Goal: Book appointment/travel/reservation

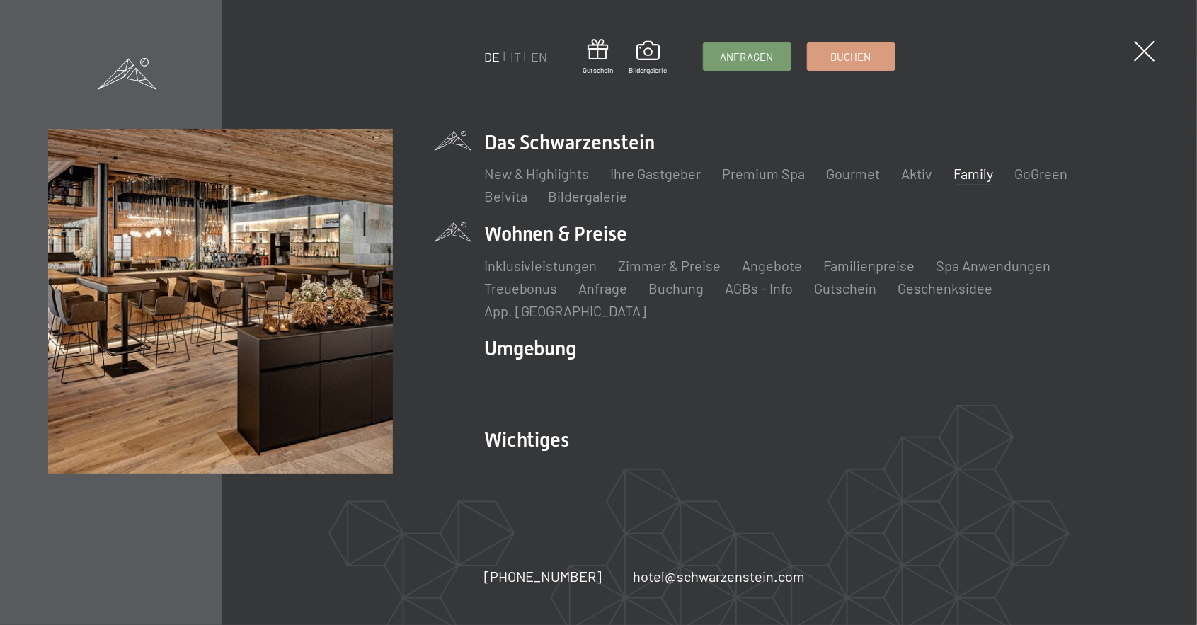
click at [596, 255] on li "Wohnen & Preise Inklusivleistungen Zimmer & Preise Liste Angebote Liste Familie…" at bounding box center [816, 270] width 665 height 100
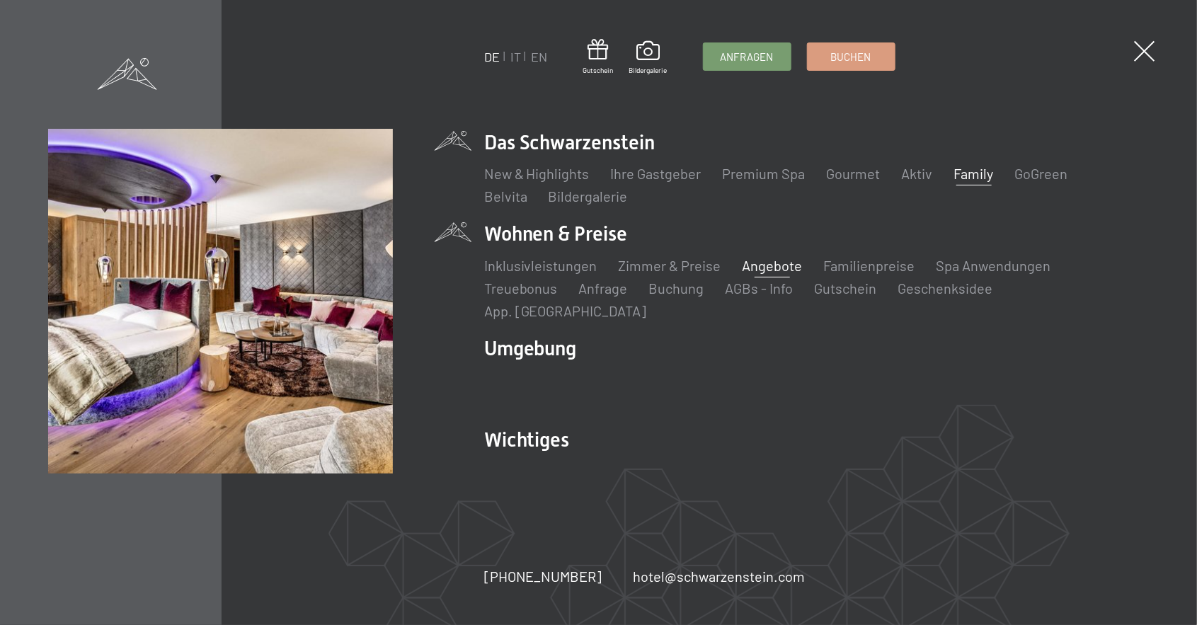
click at [773, 274] on link "Angebote" at bounding box center [772, 265] width 60 height 17
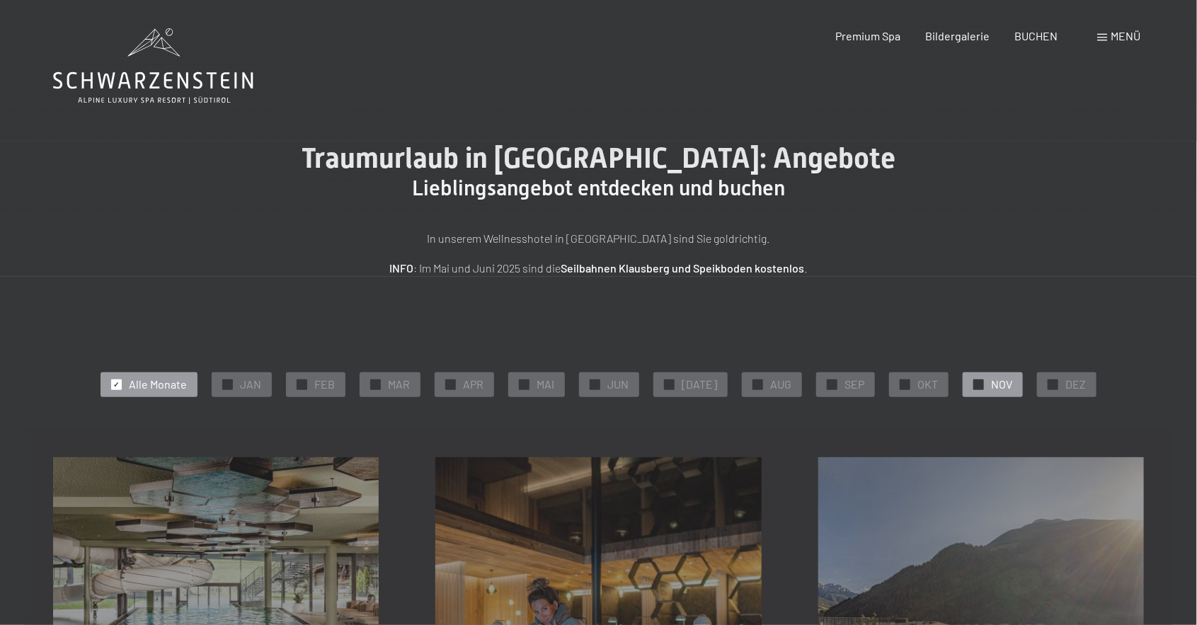
click at [976, 388] on span "✓" at bounding box center [979, 384] width 6 height 10
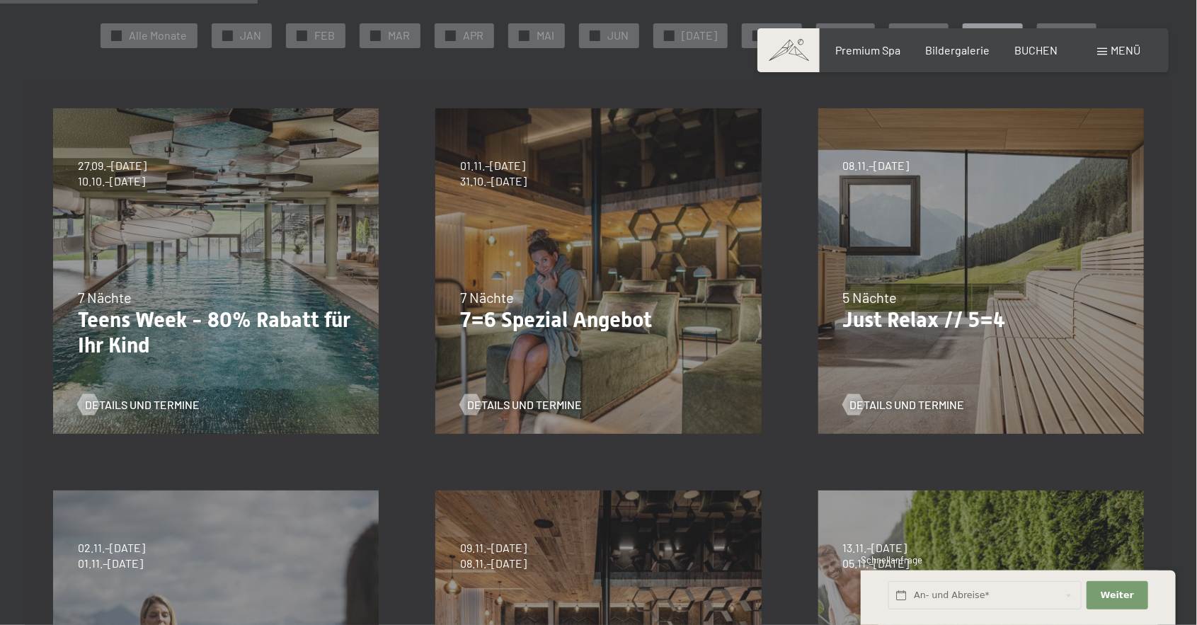
scroll to position [348, 0]
click at [167, 411] on span "Details und Termine" at bounding box center [156, 406] width 115 height 16
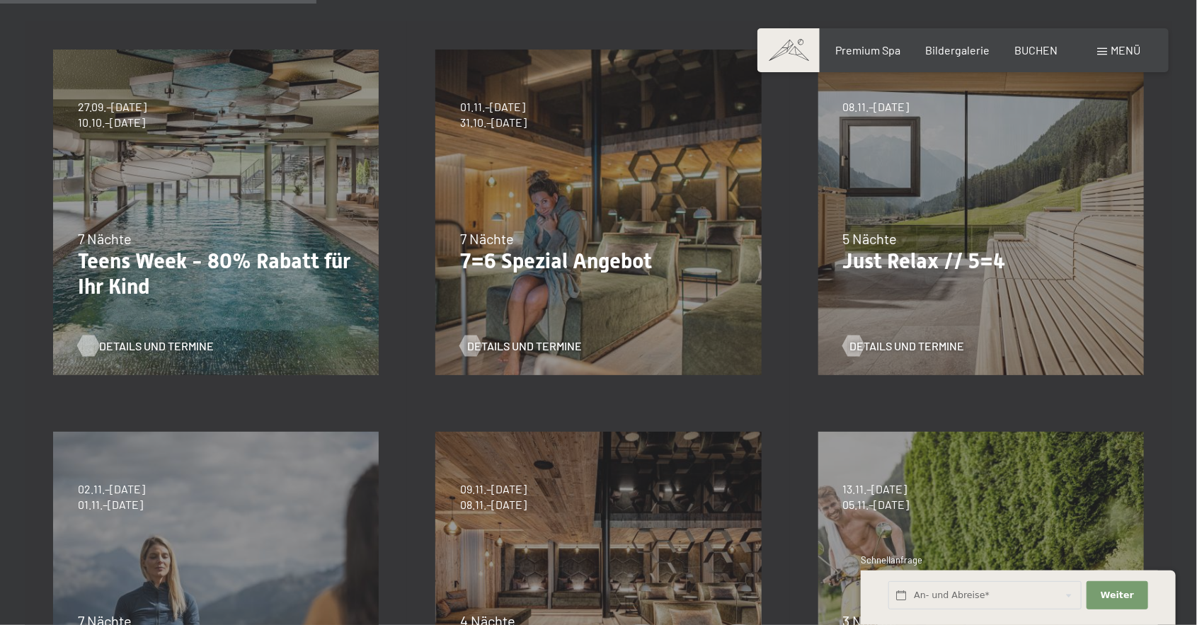
scroll to position [420, 0]
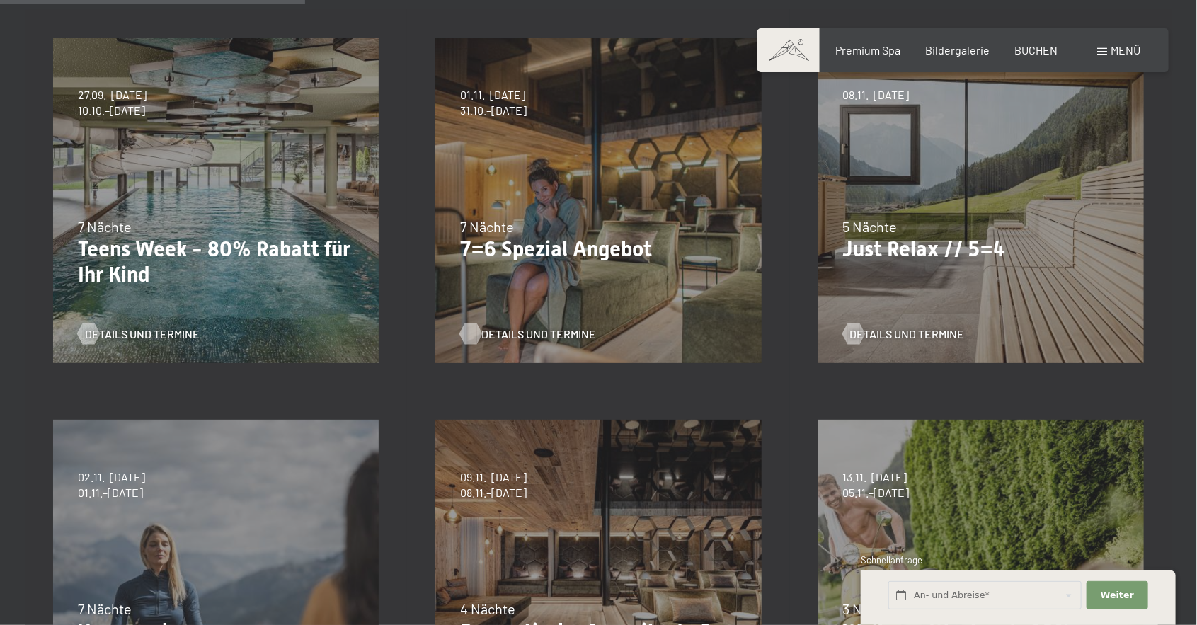
click at [526, 338] on span "Details und Termine" at bounding box center [538, 334] width 115 height 16
click at [921, 340] on span "Details und Termine" at bounding box center [921, 334] width 115 height 16
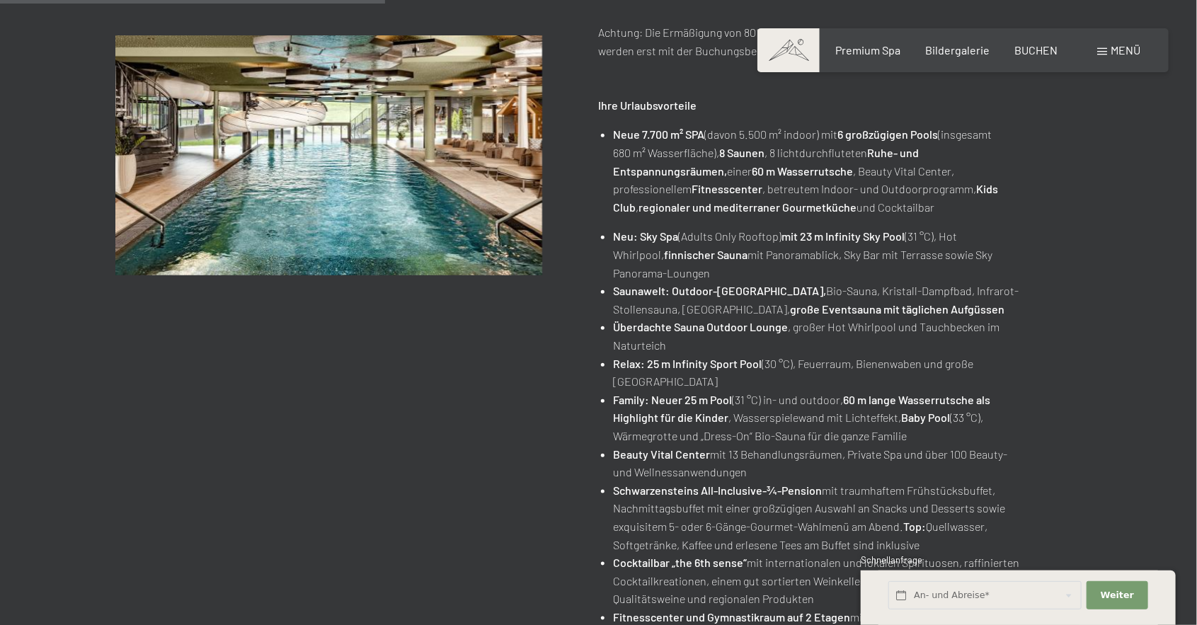
scroll to position [575, 0]
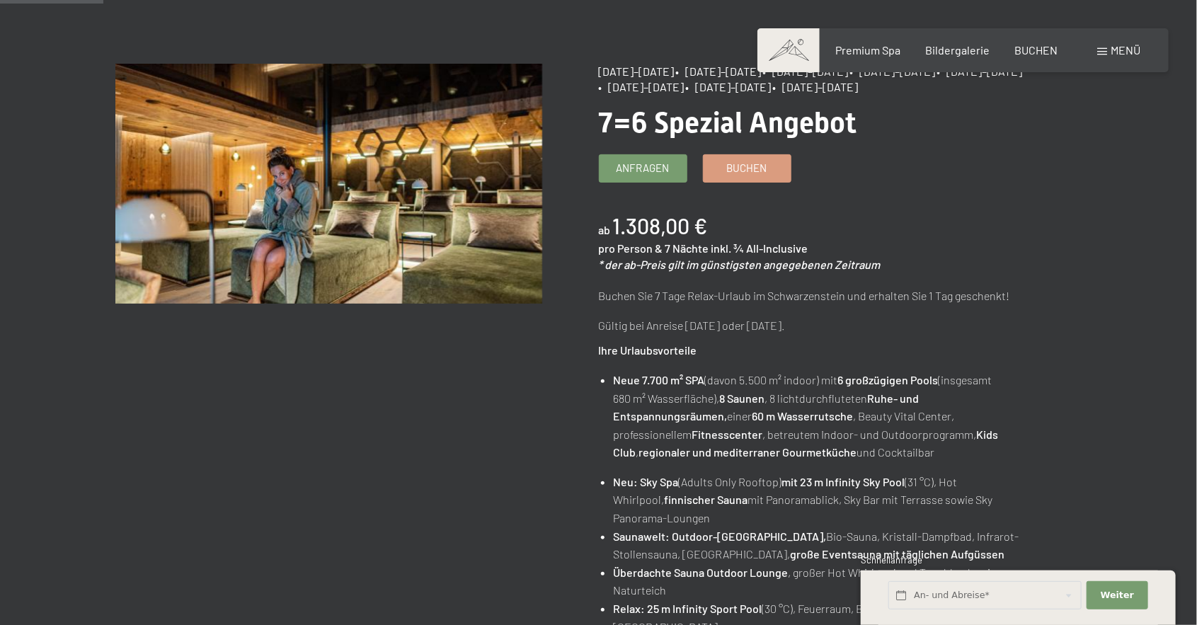
scroll to position [152, 0]
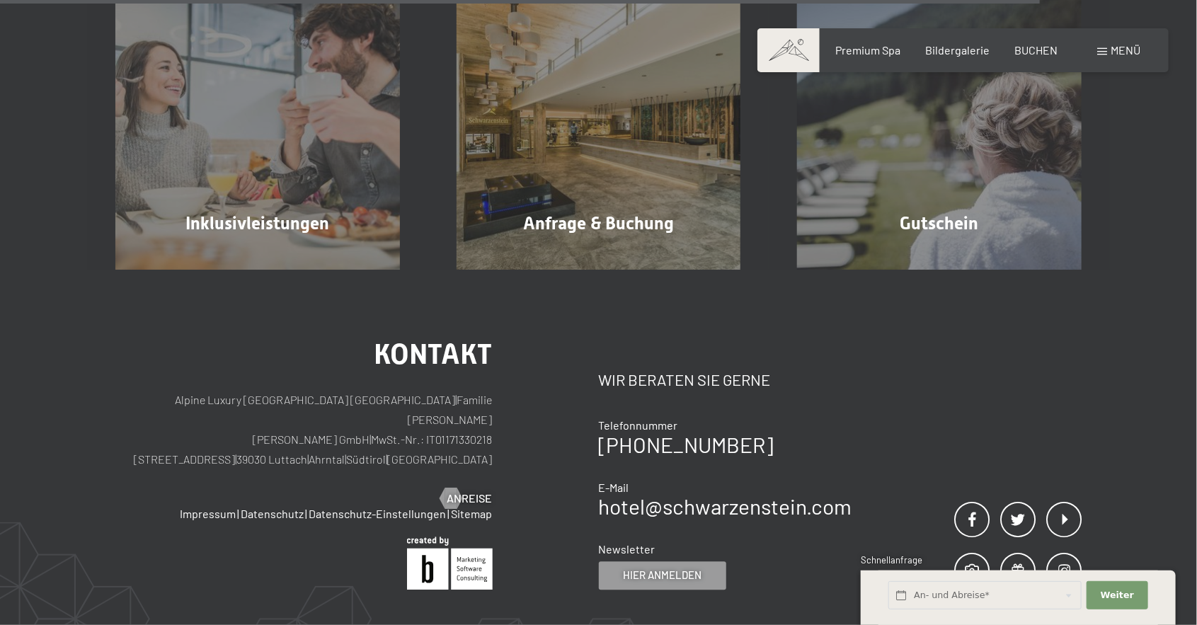
scroll to position [1516, 0]
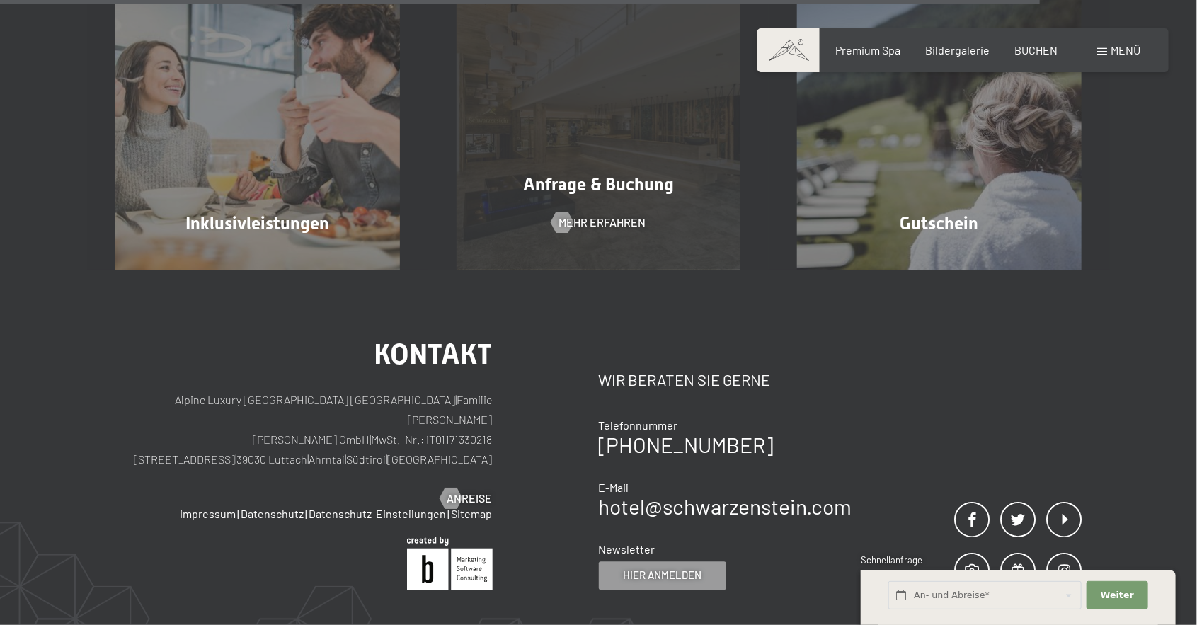
click at [624, 244] on div "Anfrage & Buchung Mehr erfahren" at bounding box center [598, 127] width 341 height 284
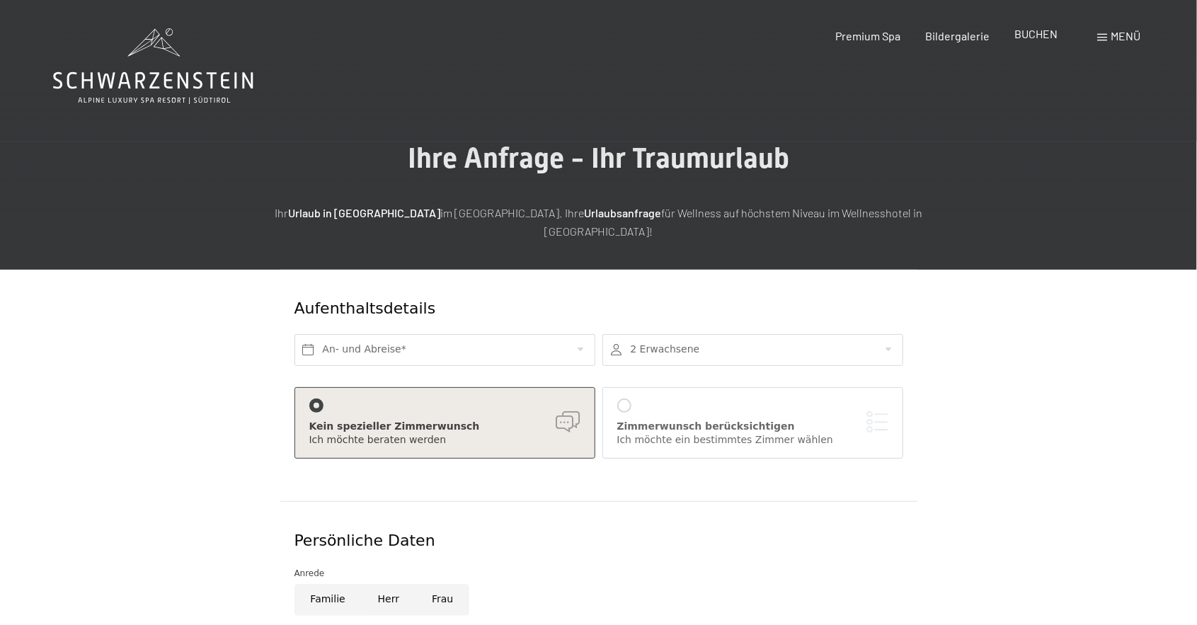
click at [1033, 31] on span "BUCHEN" at bounding box center [1036, 33] width 43 height 13
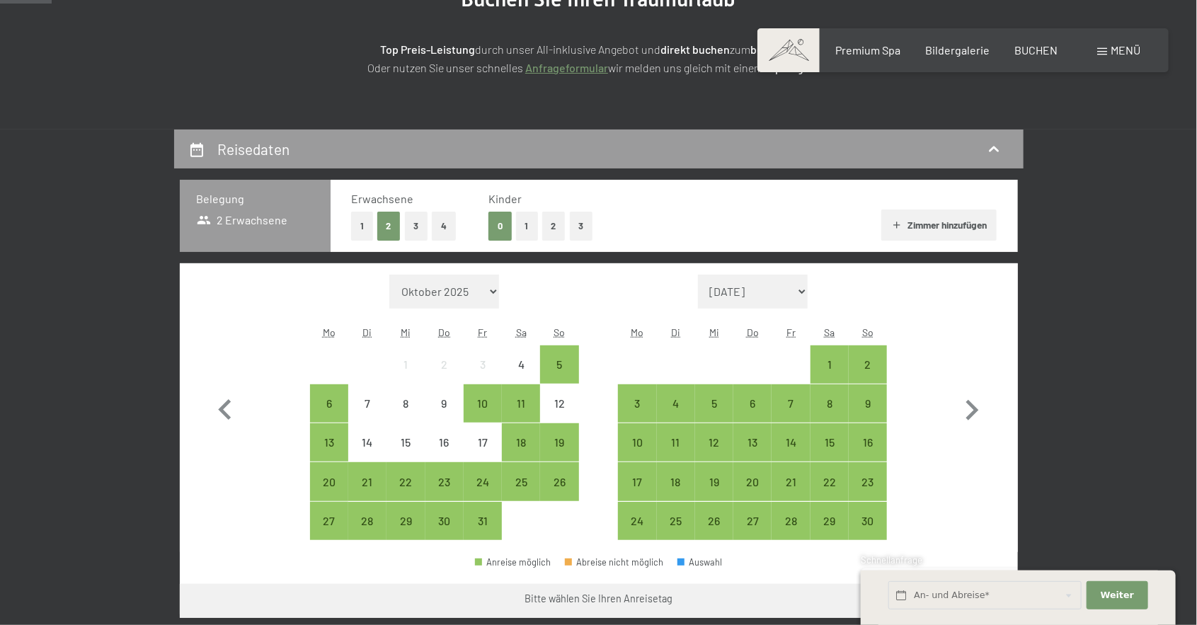
scroll to position [209, 0]
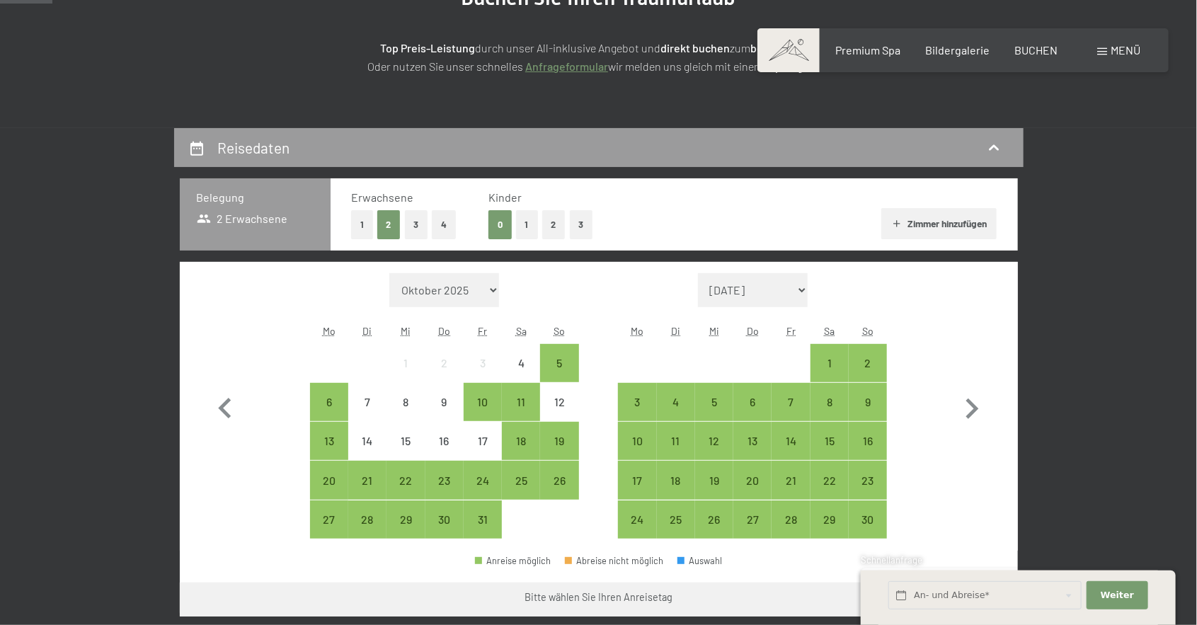
click at [522, 237] on button "1" at bounding box center [527, 224] width 22 height 29
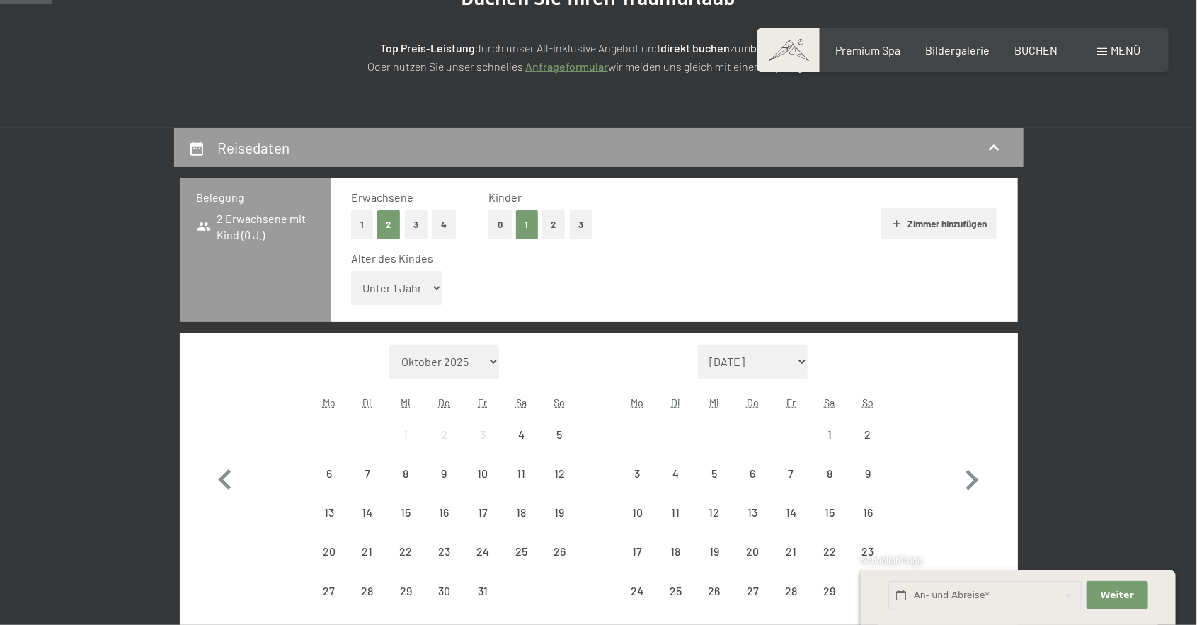
click at [416, 292] on select "Unter 1 Jahr 1 Jahr 2 Jahre 3 Jahre 4 Jahre 5 Jahre 6 Jahre 7 Jahre 8 Jahre 9 J…" at bounding box center [397, 288] width 92 height 34
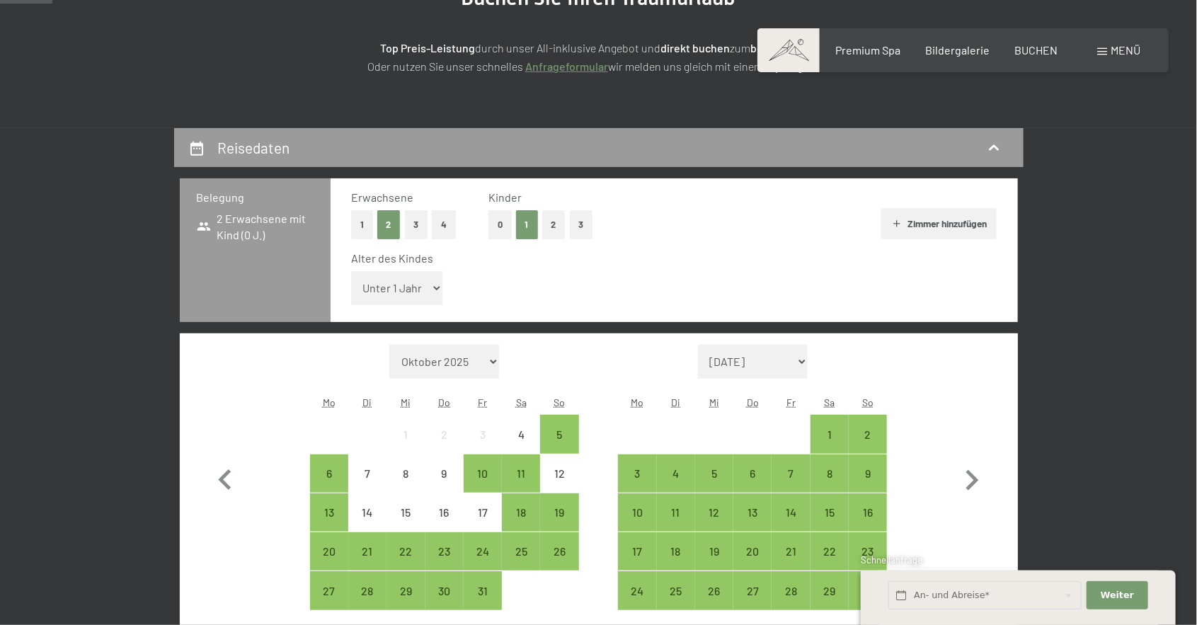
select select "6"
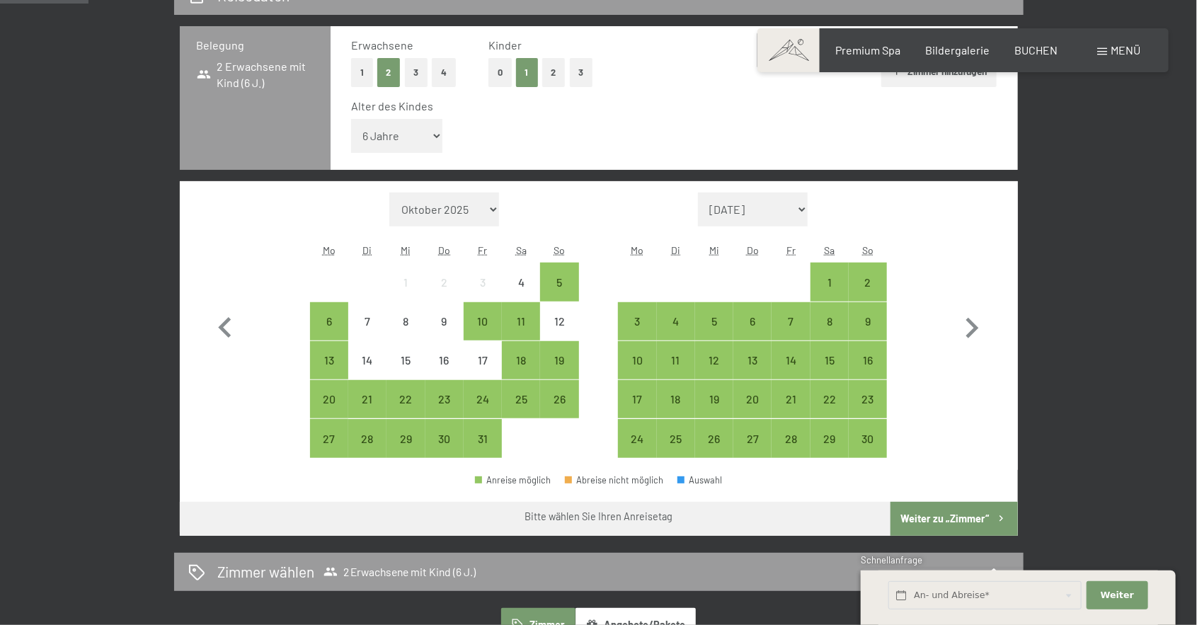
scroll to position [362, 0]
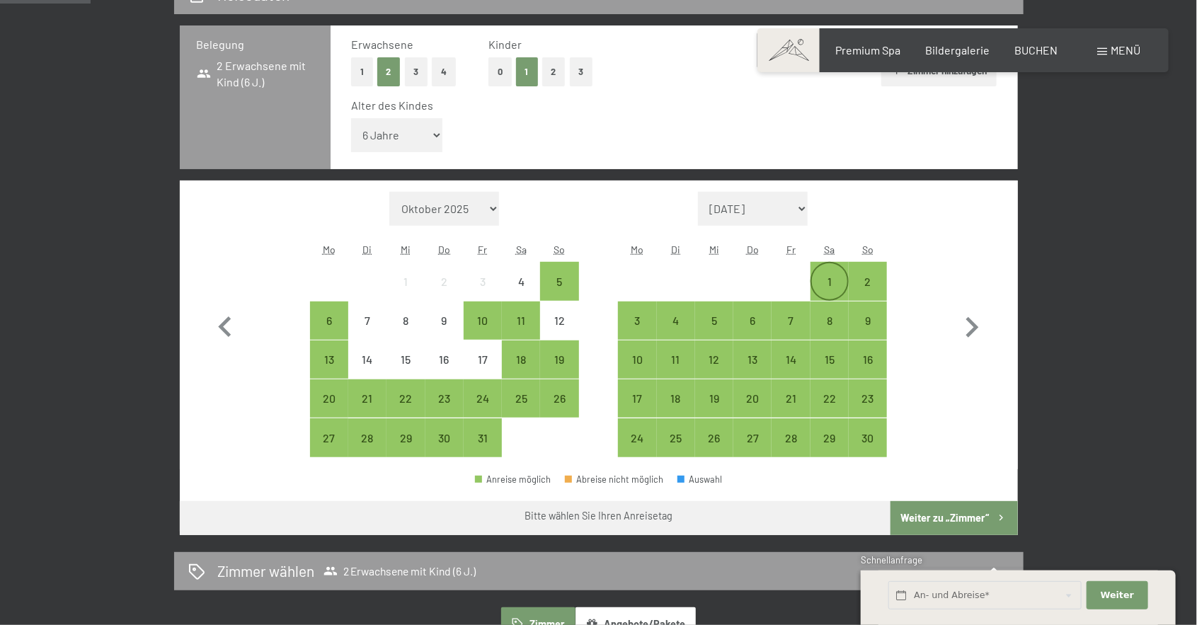
click at [830, 283] on div "1" at bounding box center [829, 293] width 35 height 35
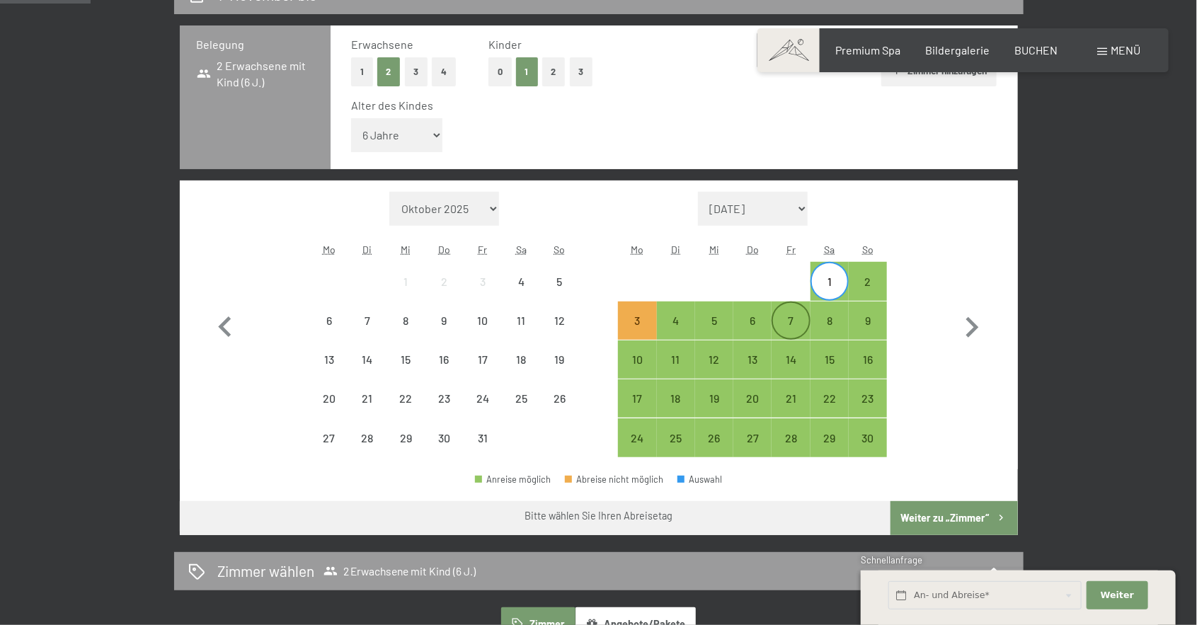
click at [787, 323] on div "7" at bounding box center [790, 332] width 35 height 35
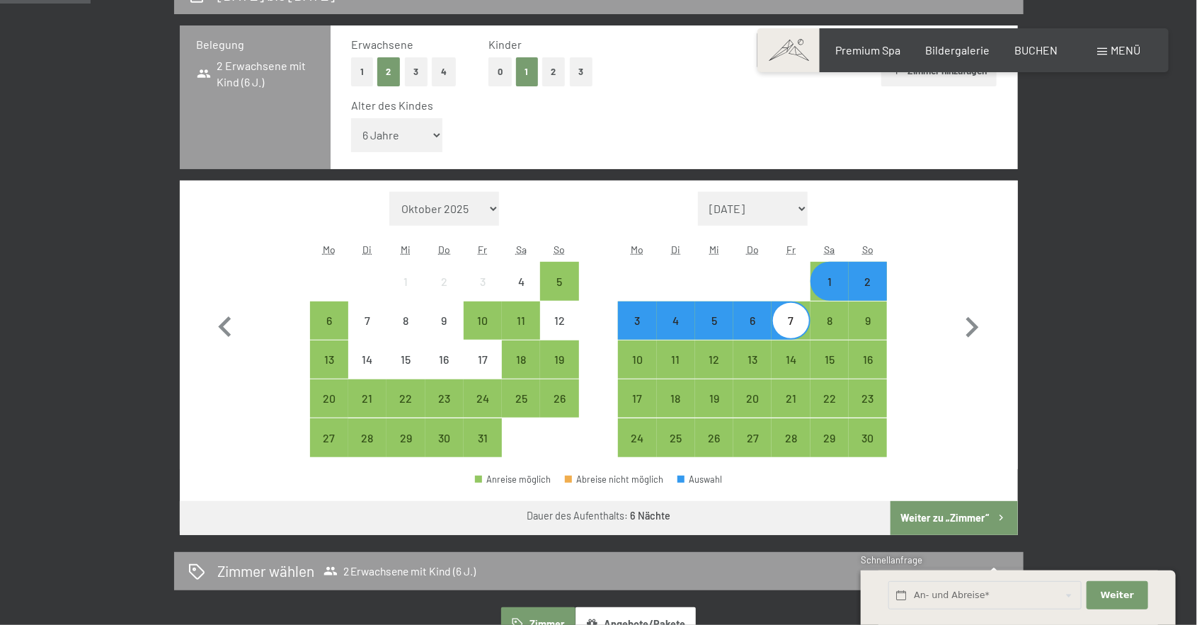
click at [970, 517] on button "Weiter zu „Zimmer“" at bounding box center [953, 518] width 127 height 34
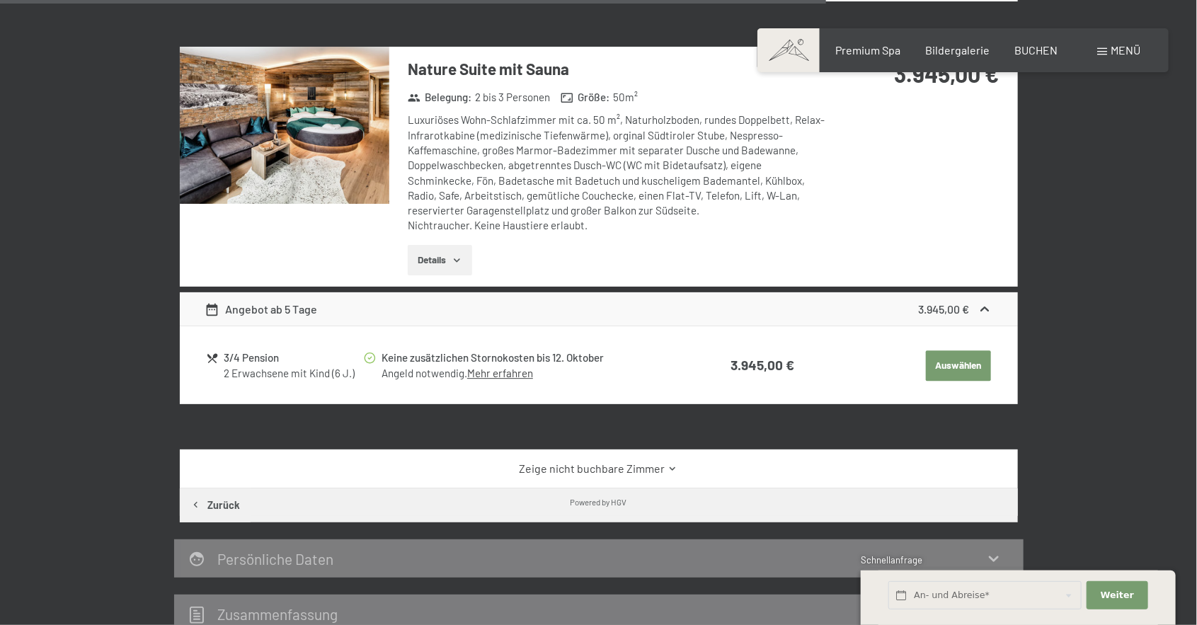
scroll to position [2005, 0]
